Goal: Information Seeking & Learning: Learn about a topic

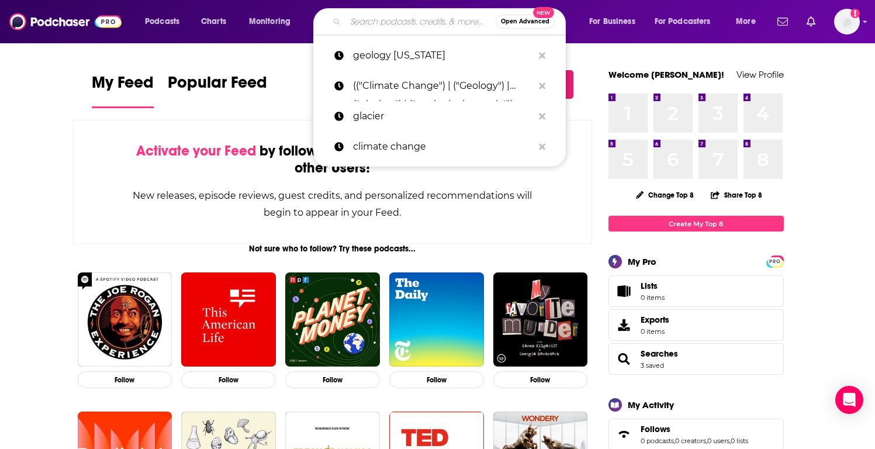
click at [459, 25] on input "Search podcasts, credits, & more..." at bounding box center [420, 21] width 150 height 19
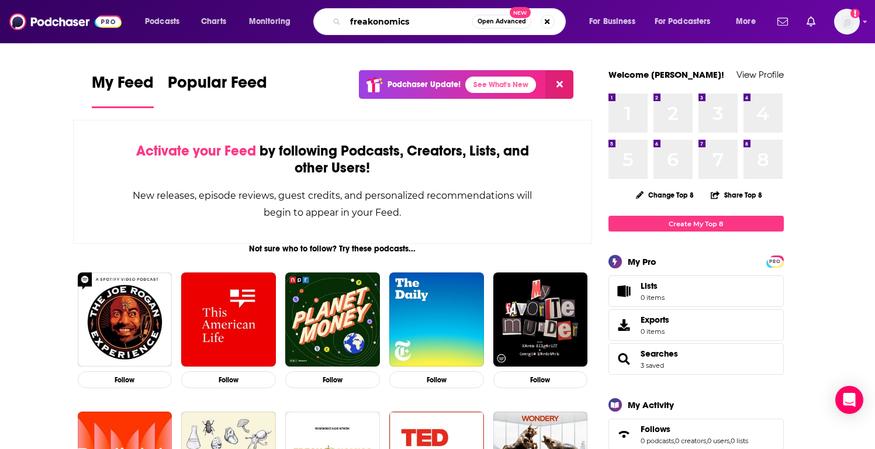
type input "freakonomics"
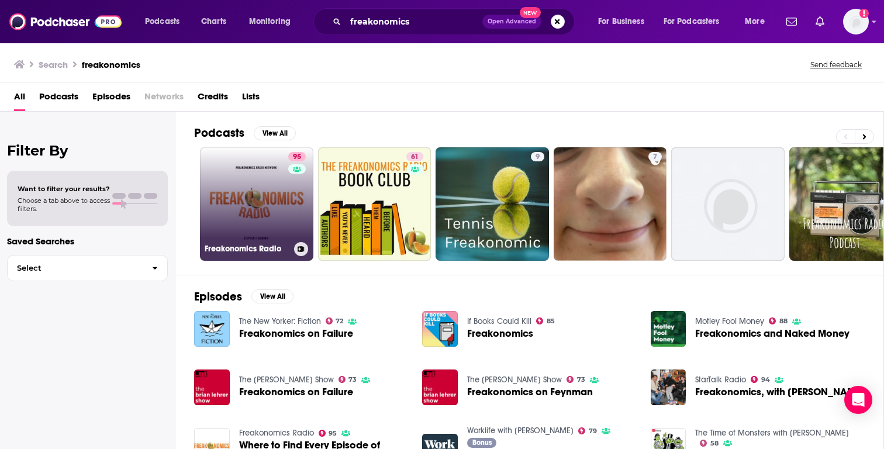
click at [268, 193] on link "95 Freakonomics Radio" at bounding box center [256, 203] width 113 height 113
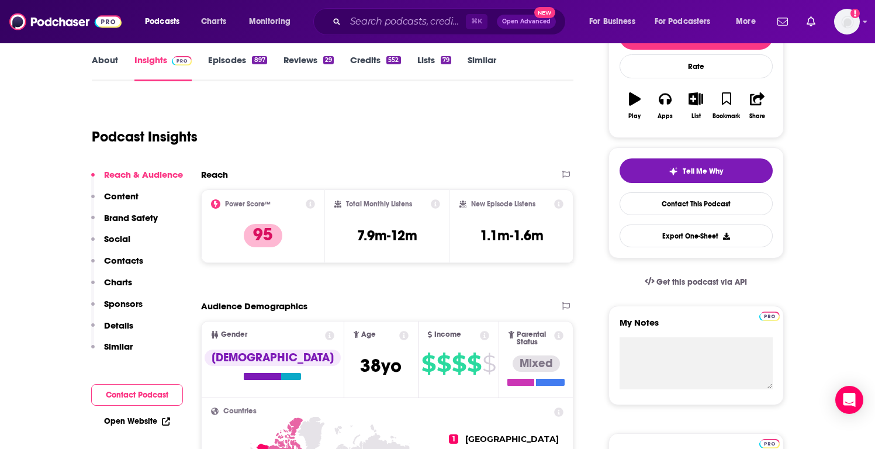
scroll to position [112, 0]
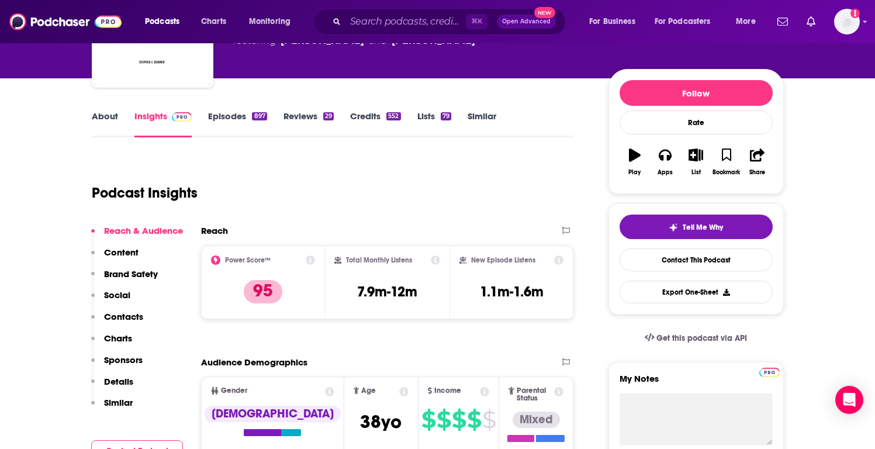
click at [233, 121] on link "Episodes 897" at bounding box center [237, 123] width 58 height 27
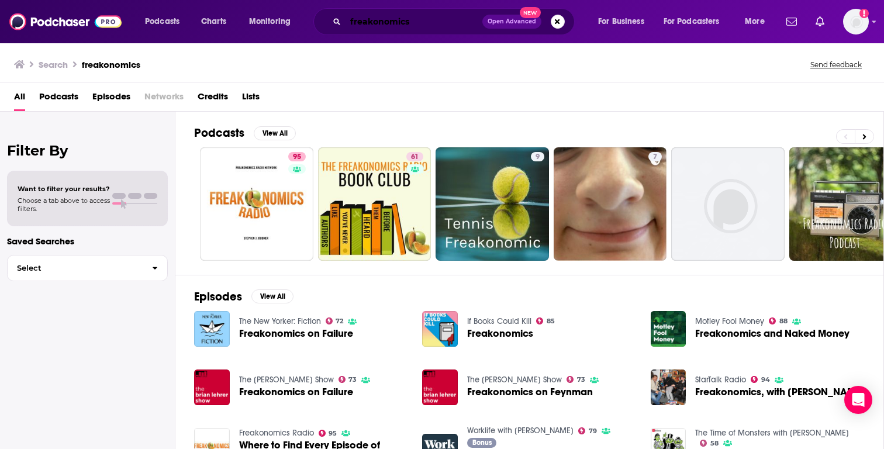
click at [409, 22] on input "freakonomics" at bounding box center [413, 21] width 137 height 19
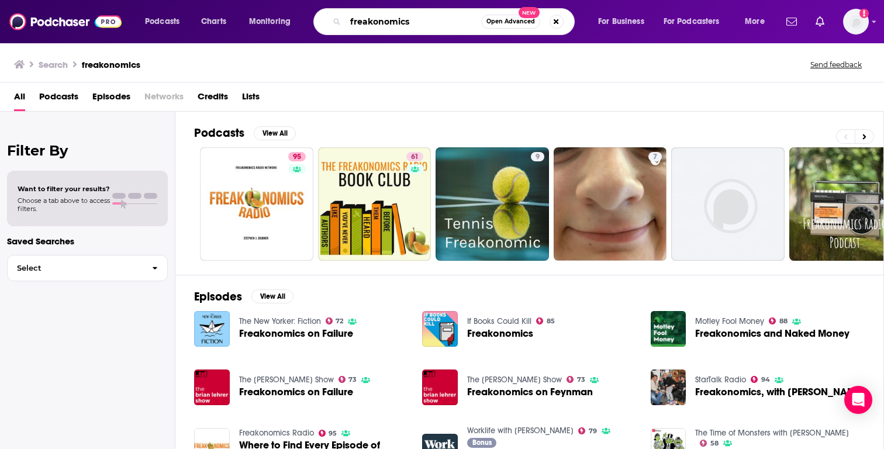
click at [409, 22] on input "freakonomics" at bounding box center [413, 21] width 136 height 19
type input "astrobiology"
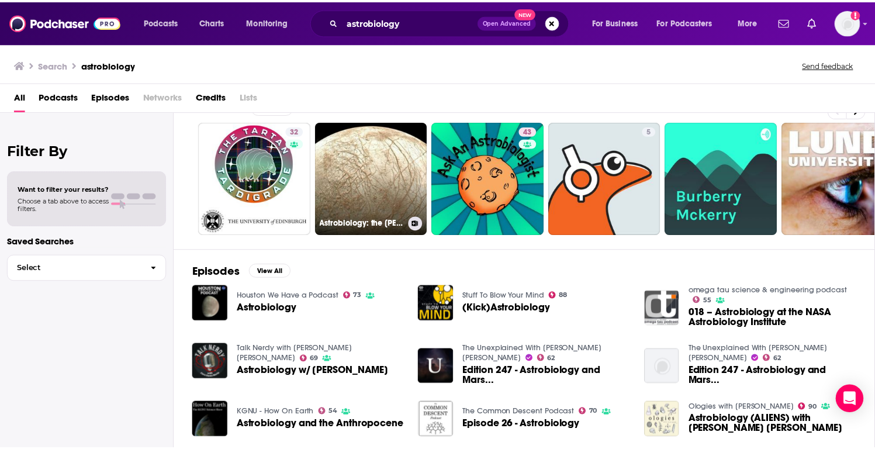
scroll to position [67, 0]
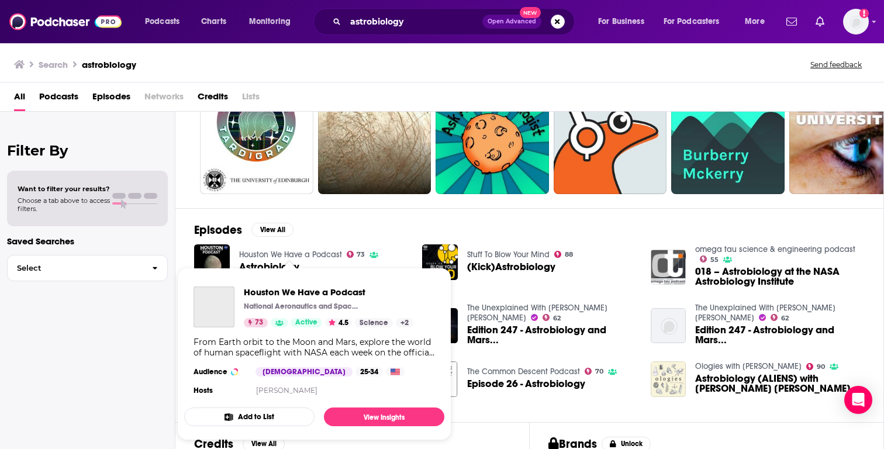
click at [282, 257] on link "Houston We Have a Podcast" at bounding box center [290, 255] width 103 height 10
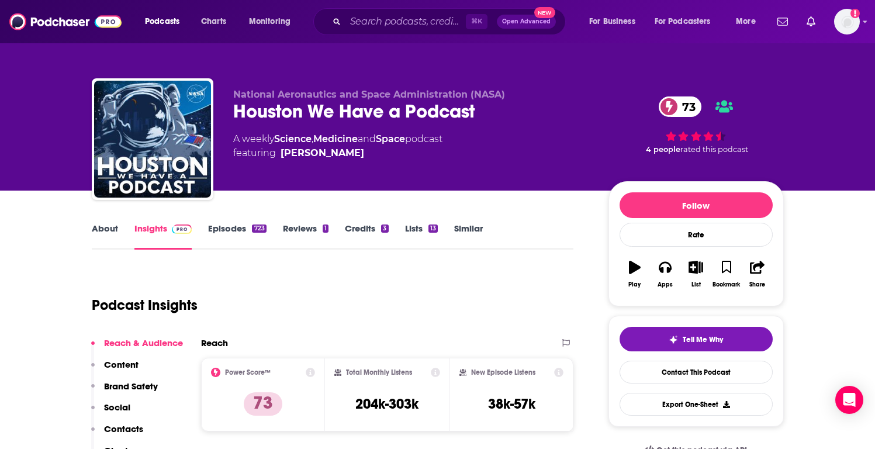
click at [237, 235] on link "Episodes 723" at bounding box center [237, 236] width 58 height 27
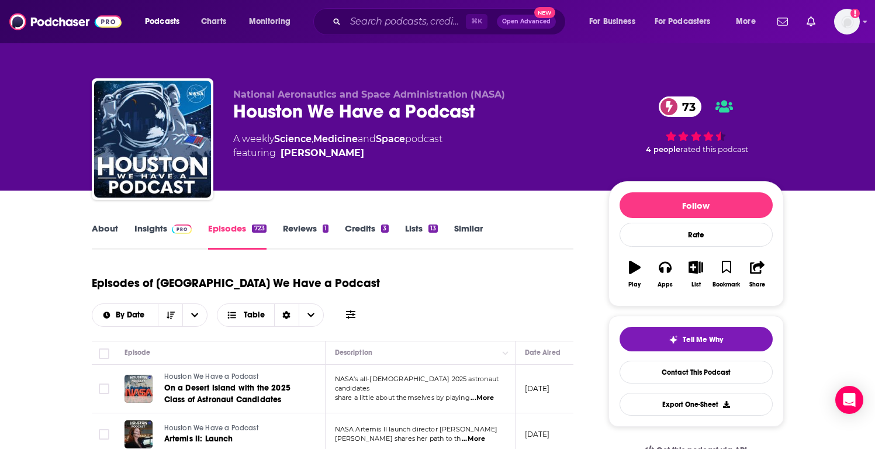
scroll to position [268, 0]
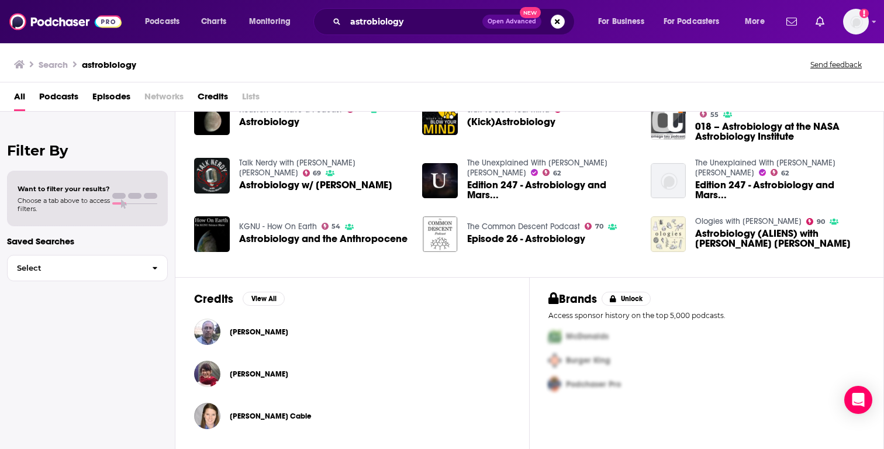
scroll to position [53, 0]
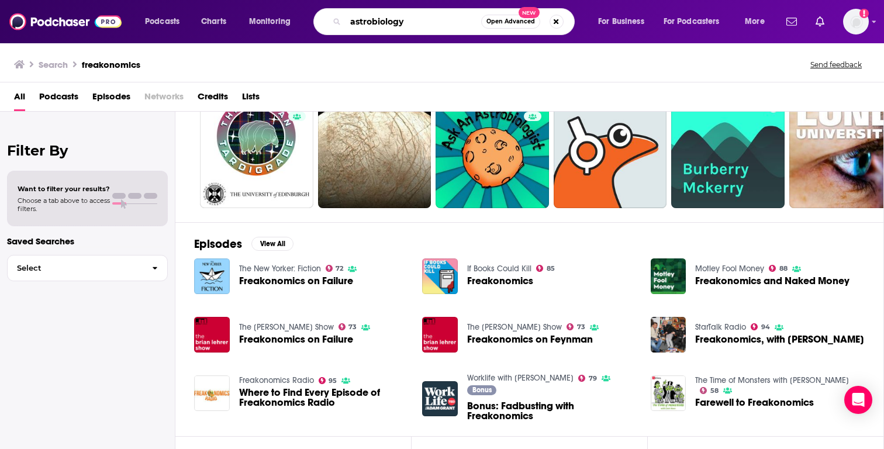
click at [383, 21] on input "astrobiology" at bounding box center [413, 21] width 136 height 19
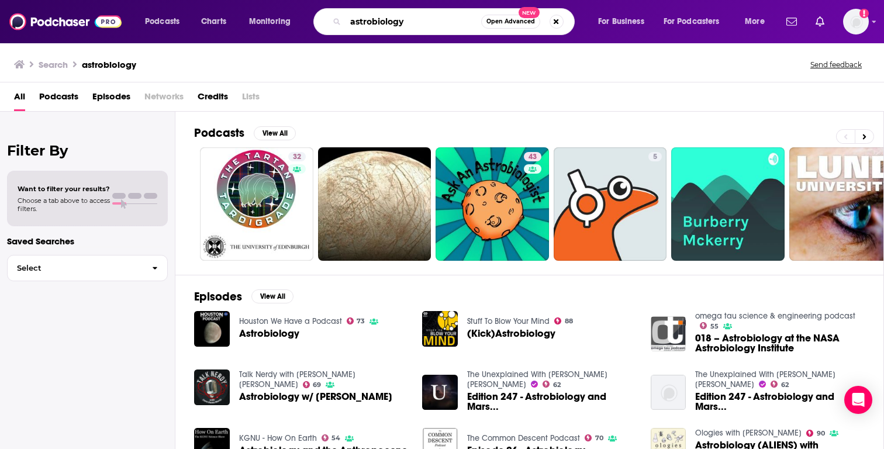
click at [435, 30] on input "astrobiology" at bounding box center [413, 21] width 136 height 19
type input "astronomy"
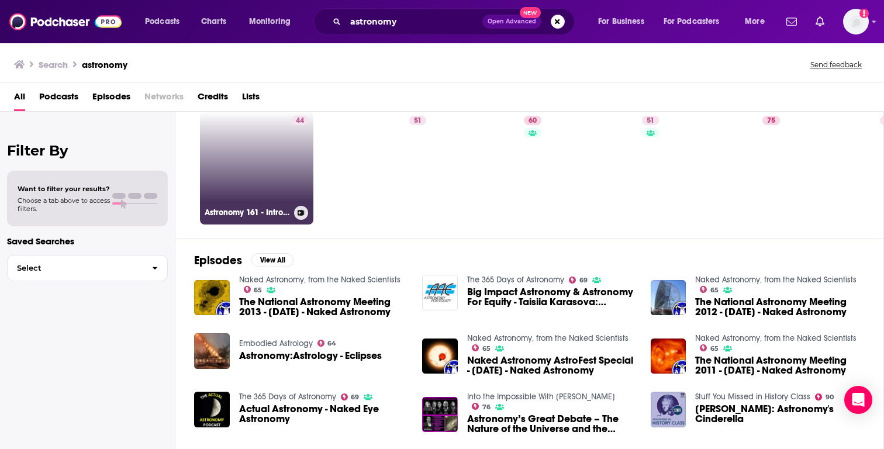
scroll to position [105, 0]
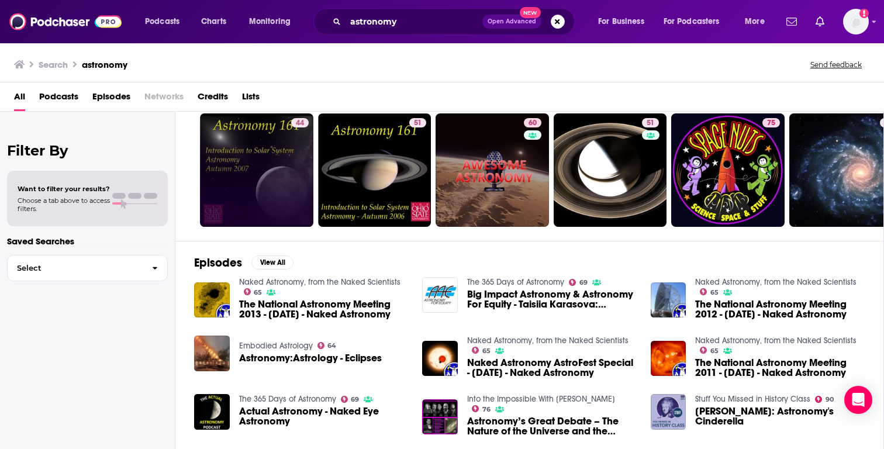
click at [78, 95] on span "Podcasts" at bounding box center [58, 99] width 39 height 24
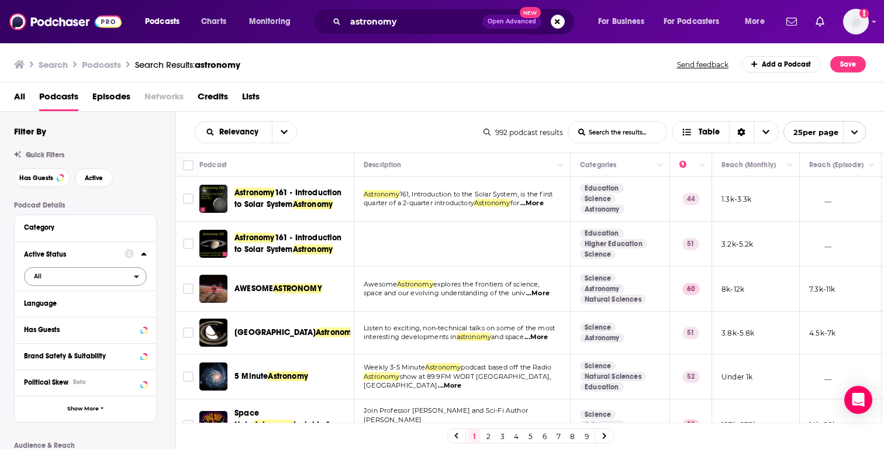
click at [124, 276] on span "All" at bounding box center [79, 275] width 109 height 15
click at [79, 317] on span "Active" at bounding box center [61, 315] width 63 height 6
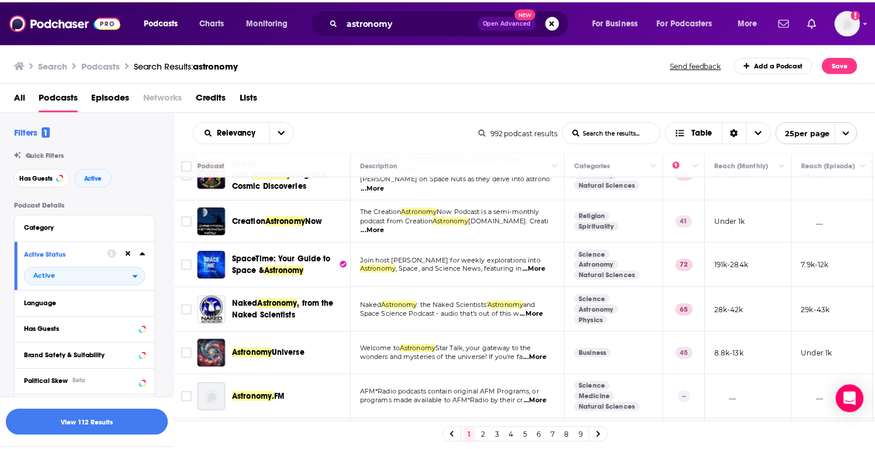
scroll to position [223, 0]
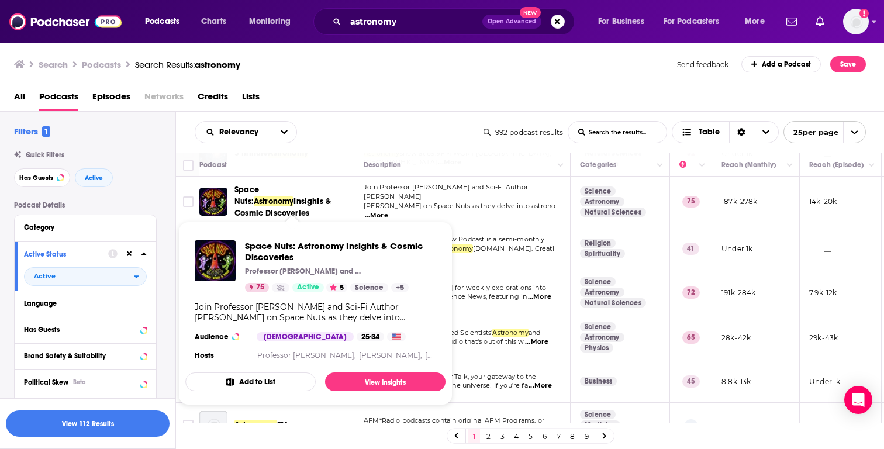
click at [323, 200] on span "Insights & Cosmic Discoveries" at bounding box center [282, 207] width 96 height 22
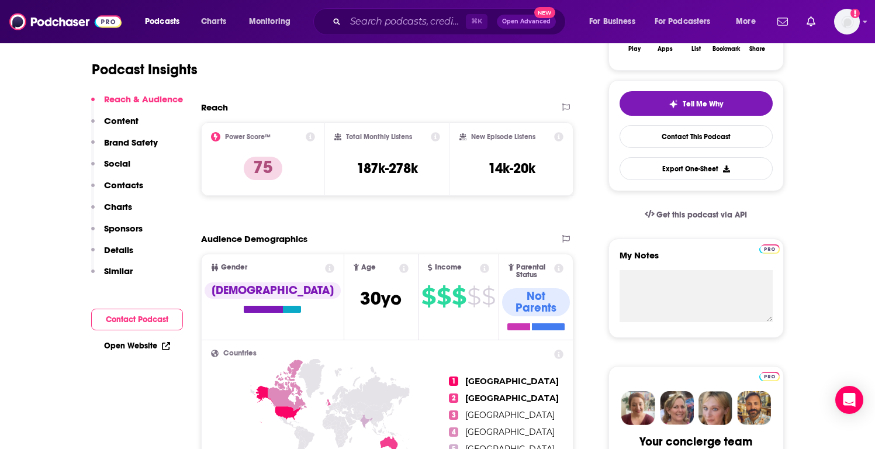
scroll to position [257, 0]
